Goal: Task Accomplishment & Management: Manage account settings

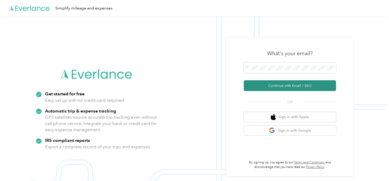
click at [266, 85] on button "Continue with Email / SSO" at bounding box center [290, 85] width 92 height 11
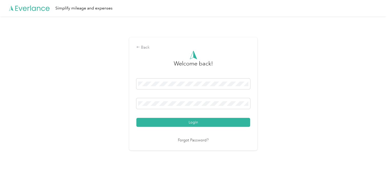
click at [149, 117] on div "Login" at bounding box center [193, 103] width 114 height 48
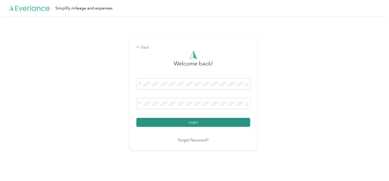
click at [147, 122] on button "Login" at bounding box center [193, 122] width 114 height 9
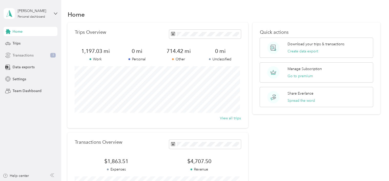
click at [32, 57] on span "Transactions" at bounding box center [23, 55] width 21 height 5
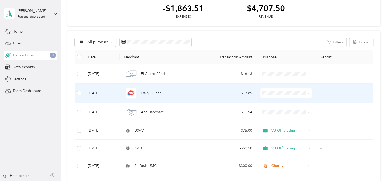
scroll to position [43, 0]
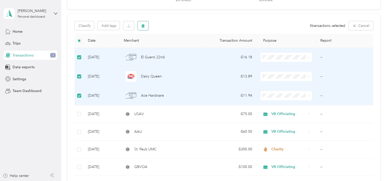
click at [142, 25] on icon "button" at bounding box center [143, 25] width 3 height 3
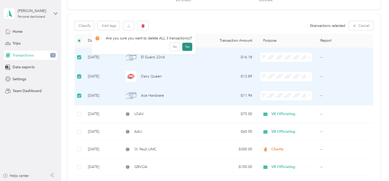
click at [185, 46] on button "Yes" at bounding box center [187, 47] width 10 height 8
